Goal: Navigation & Orientation: Find specific page/section

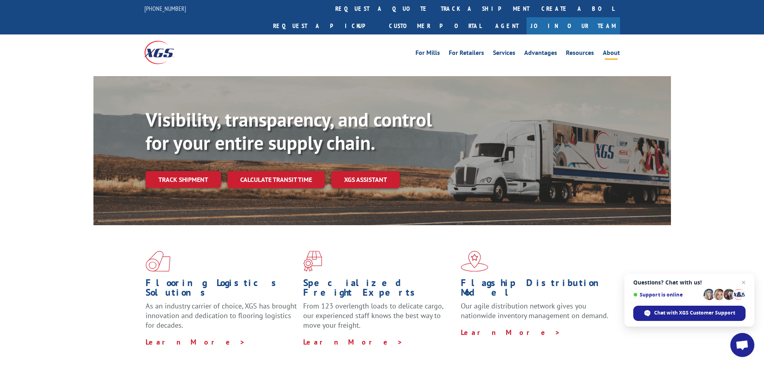
click at [621, 50] on li "About" at bounding box center [611, 54] width 26 height 9
click at [613, 50] on link "About" at bounding box center [611, 54] width 17 height 9
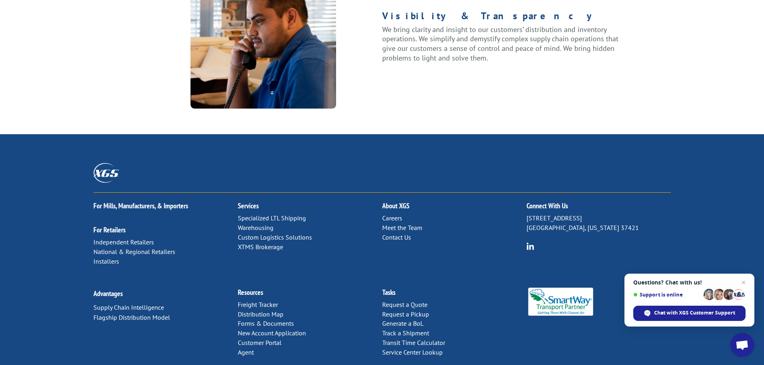
scroll to position [1033, 0]
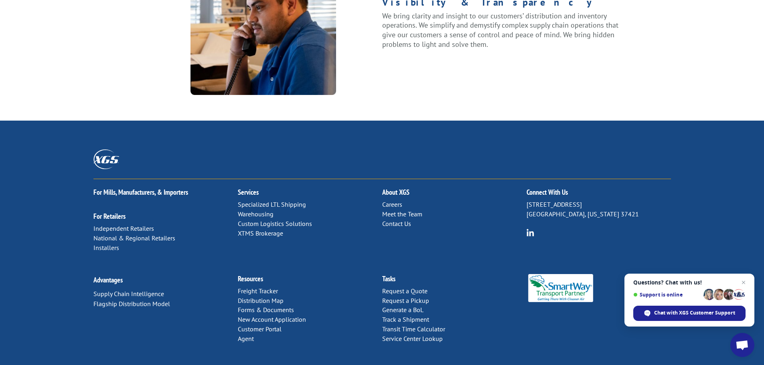
click at [384, 210] on link "Meet the Team" at bounding box center [402, 214] width 40 height 8
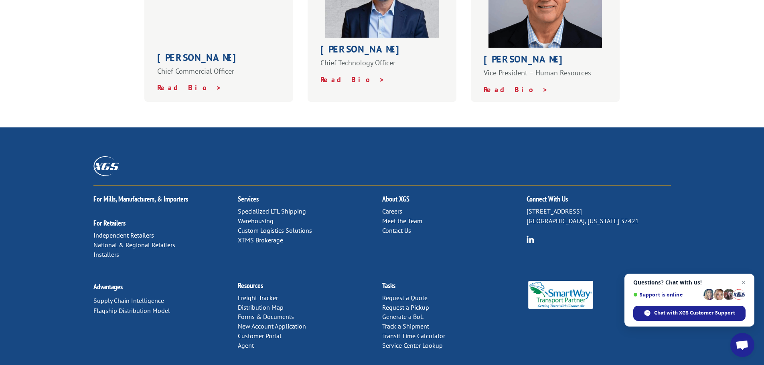
scroll to position [561, 0]
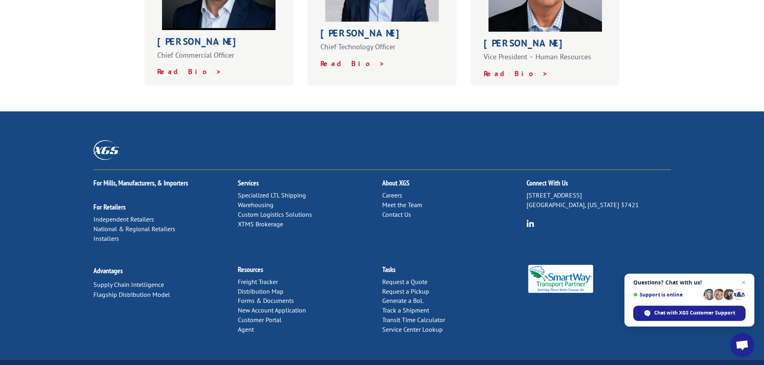
click at [395, 191] on link "Careers" at bounding box center [392, 195] width 20 height 8
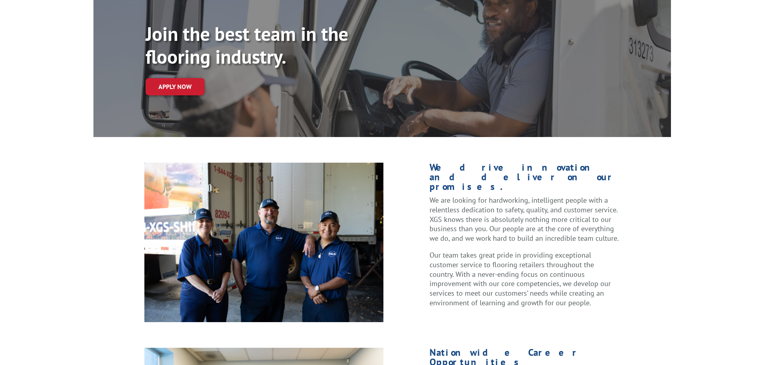
scroll to position [120, 0]
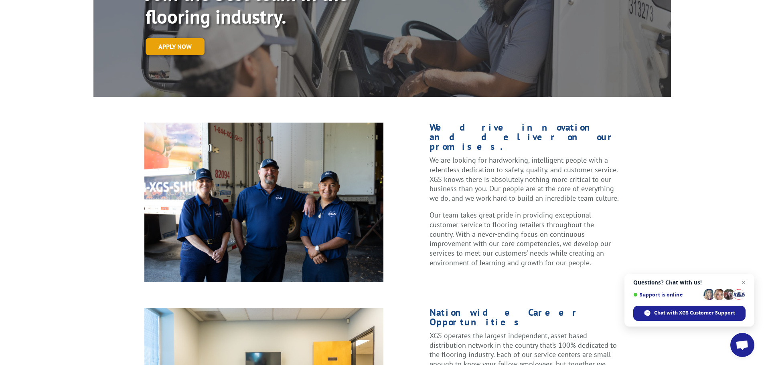
click at [182, 38] on link "Apply now" at bounding box center [175, 46] width 59 height 17
